Goal: Check status

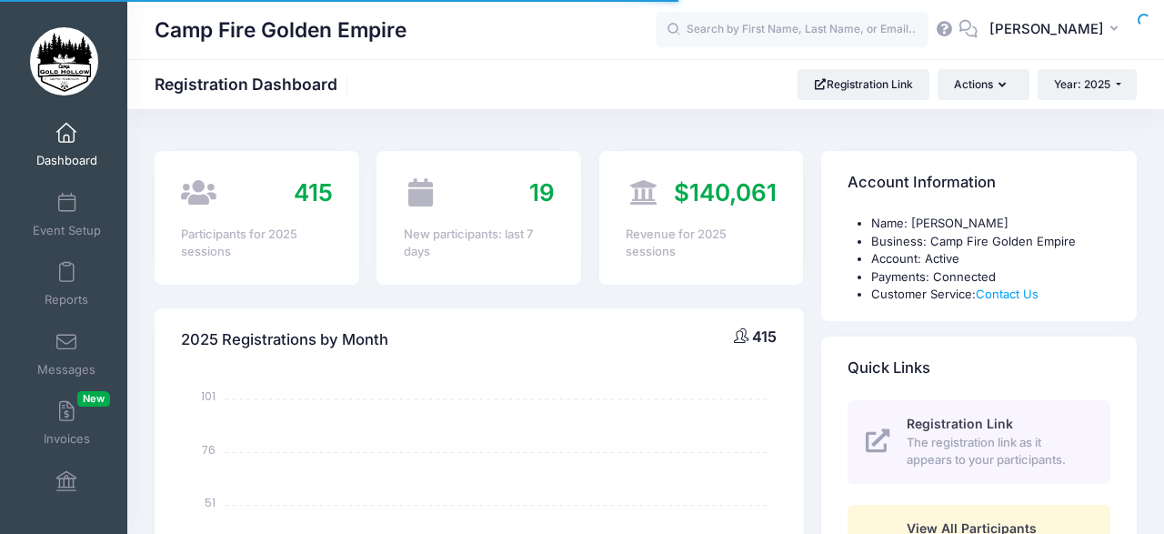
select select
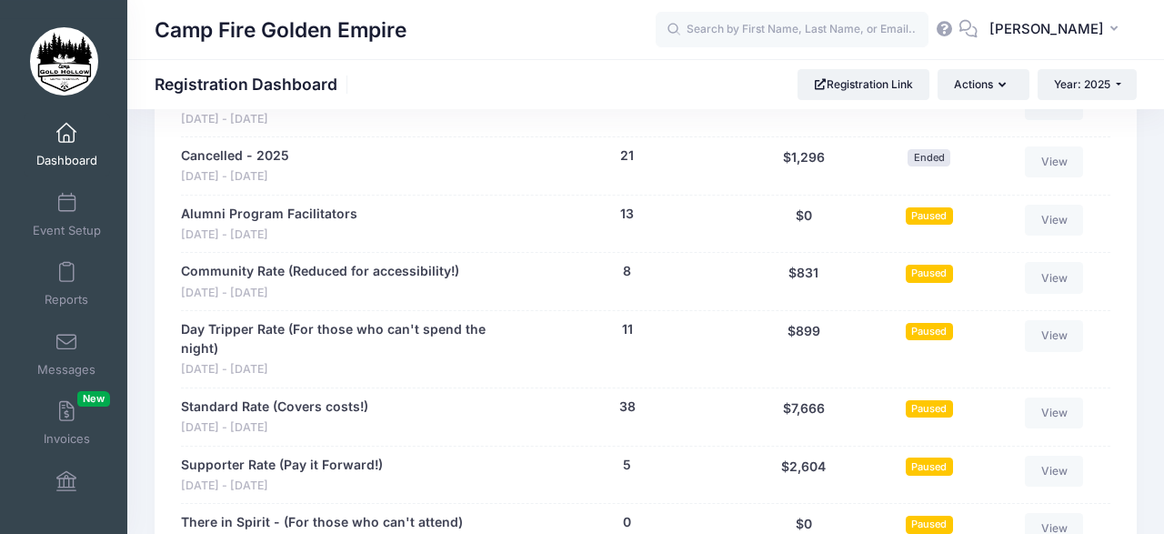
scroll to position [1967, 0]
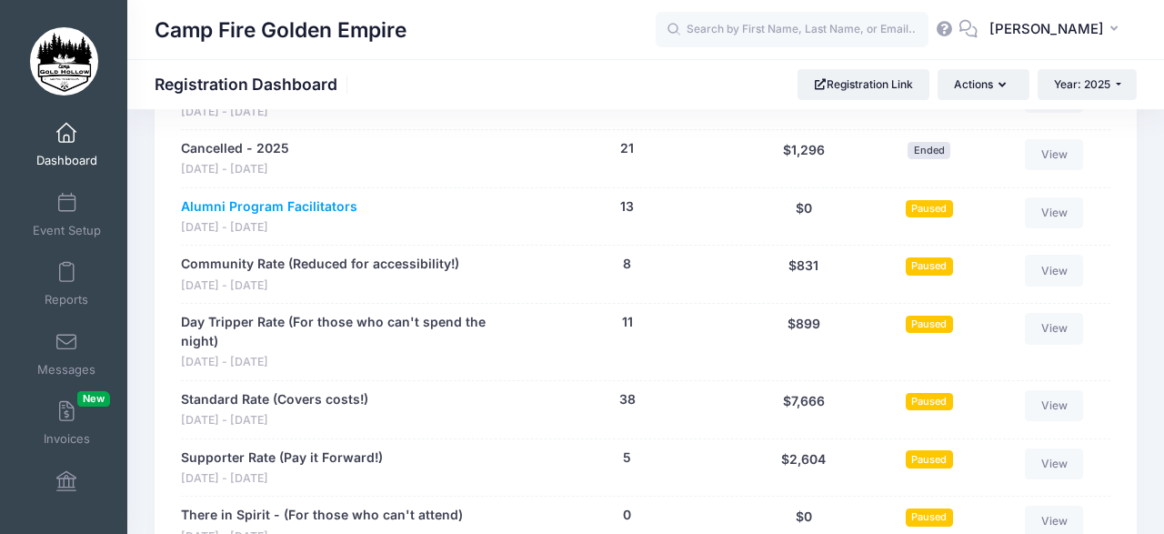
click at [280, 197] on link "Alumni Program Facilitators" at bounding box center [269, 206] width 176 height 19
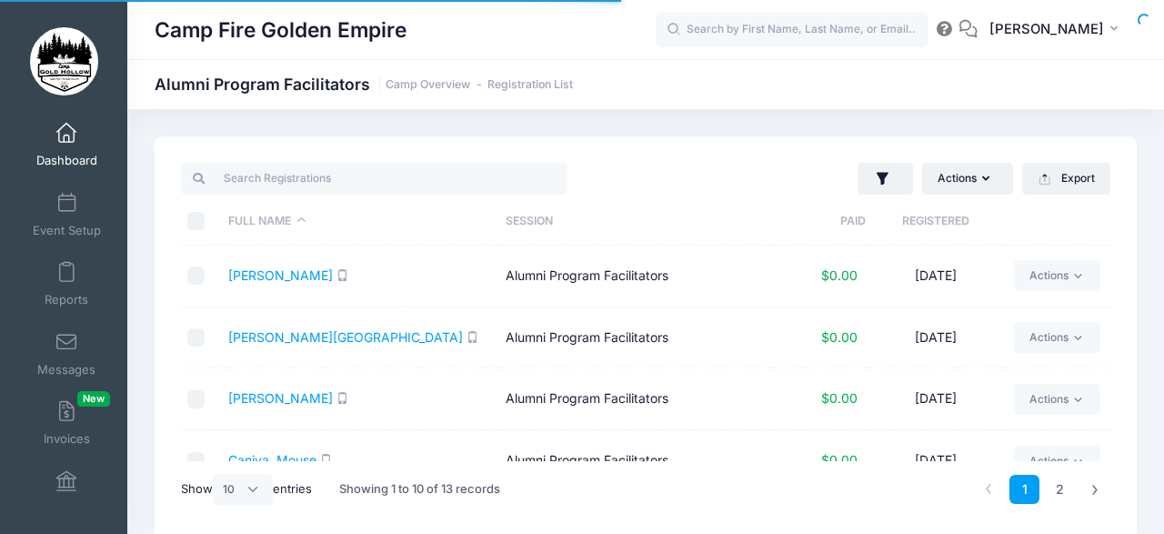
select select "10"
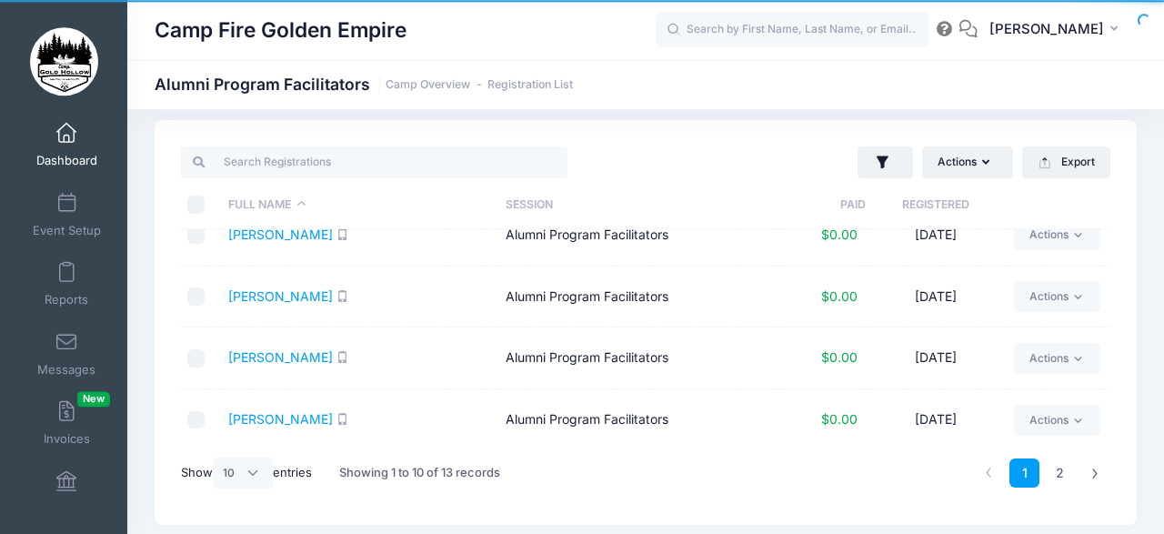
scroll to position [397, 0]
click at [1057, 473] on link "2" at bounding box center [1060, 473] width 30 height 30
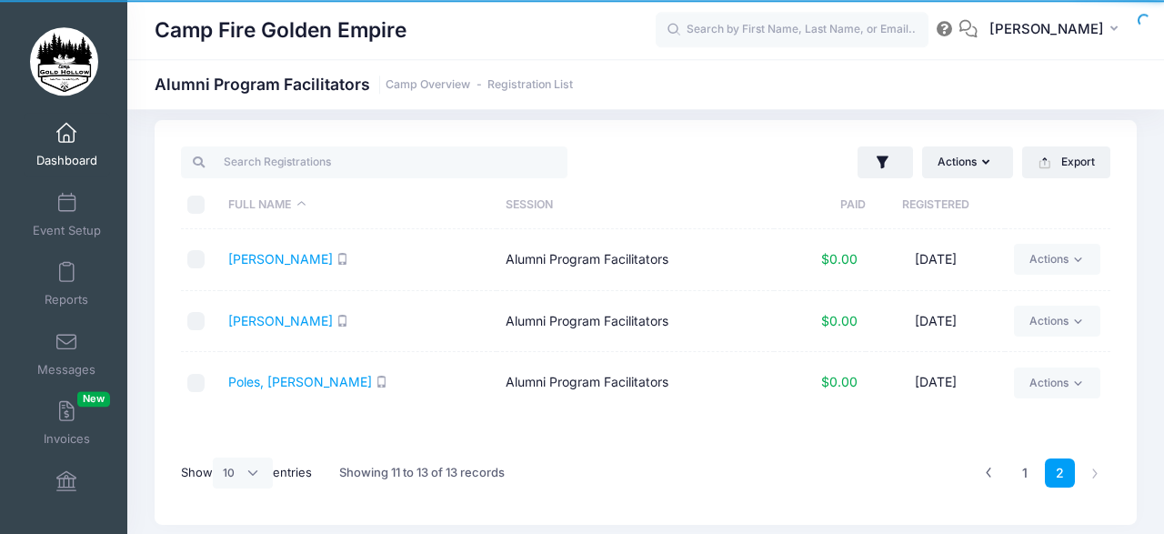
scroll to position [0, 0]
click at [1110, 285] on div "Actions Assign Labels Send Email Send SMS Send Payment Reminder Send Document U…" at bounding box center [646, 322] width 982 height 405
drag, startPoint x: 1106, startPoint y: 225, endPoint x: 1107, endPoint y: 246, distance: 20.9
click at [1107, 229] on div "Full Name Session Paid Registered" at bounding box center [645, 205] width 929 height 48
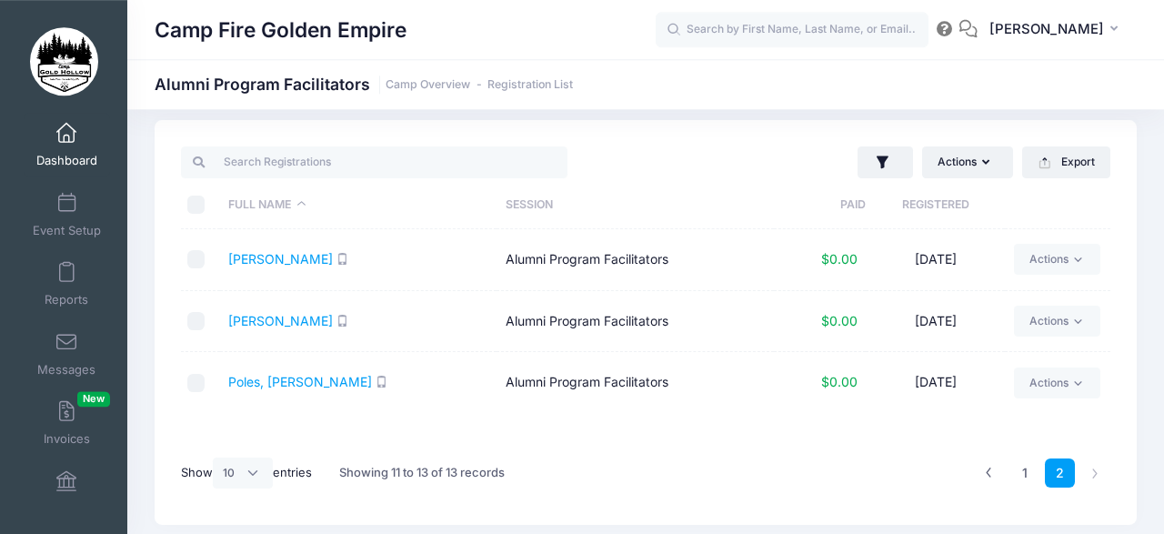
click at [902, 427] on div "Full Name Session Paid Registered [PERSON_NAME] Alumni Program Facilitators $0.…" at bounding box center [645, 336] width 929 height 215
